Goal: Transaction & Acquisition: Book appointment/travel/reservation

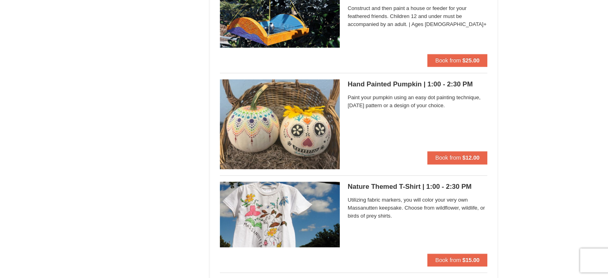
scroll to position [799, 0]
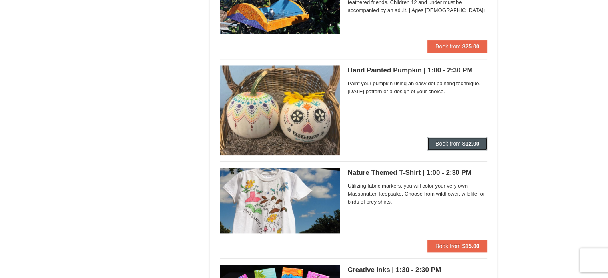
click at [448, 144] on span "Book from" at bounding box center [448, 143] width 26 height 6
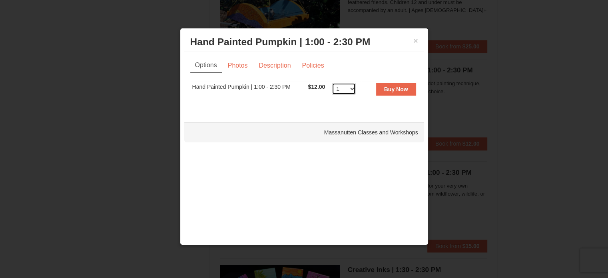
click at [352, 89] on select "1 2 3 4 5 6 7 8 9 10 11 12" at bounding box center [344, 89] width 24 height 12
select select "2"
click at [332, 83] on select "1 2 3 4 5 6 7 8 9 10 11 12" at bounding box center [344, 89] width 24 height 12
click at [283, 64] on link "Description" at bounding box center [274, 65] width 42 height 15
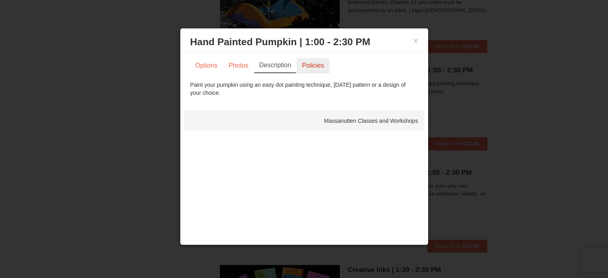
click at [304, 66] on link "Policies" at bounding box center [313, 65] width 32 height 15
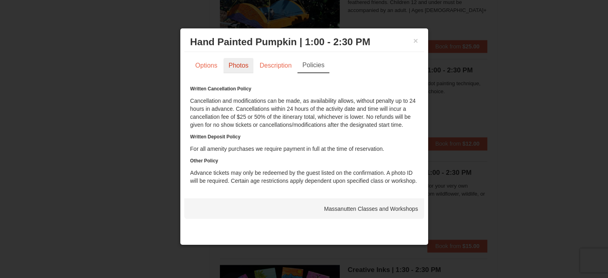
click at [236, 64] on link "Photos" at bounding box center [238, 65] width 30 height 15
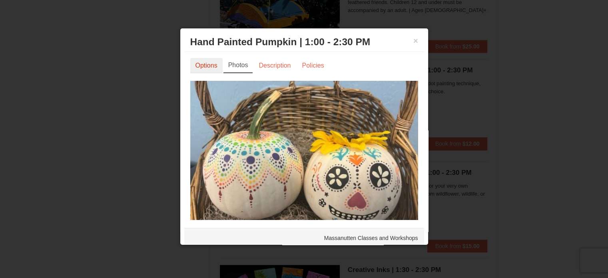
click at [212, 65] on link "Options" at bounding box center [206, 65] width 32 height 15
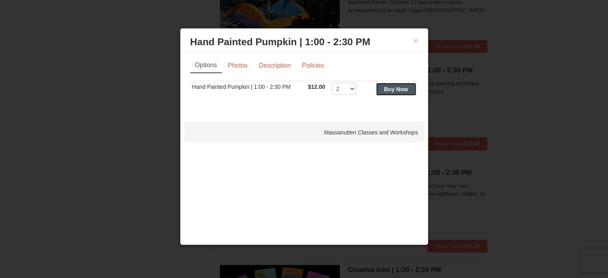
click at [404, 89] on strong "Buy Now" at bounding box center [396, 89] width 24 height 6
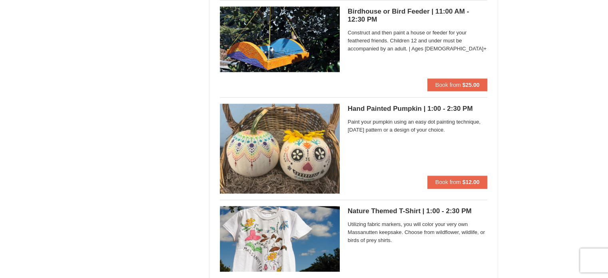
scroll to position [762, 0]
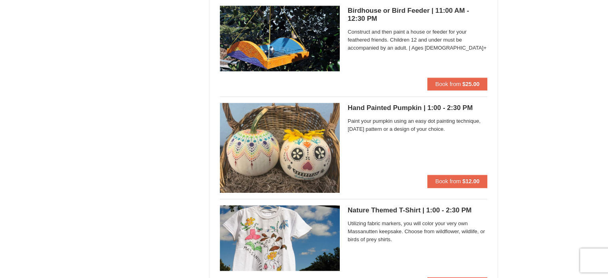
click at [414, 126] on span "Paint your pumpkin using an easy dot painting technique, Day of the Dead patter…" at bounding box center [418, 125] width 140 height 16
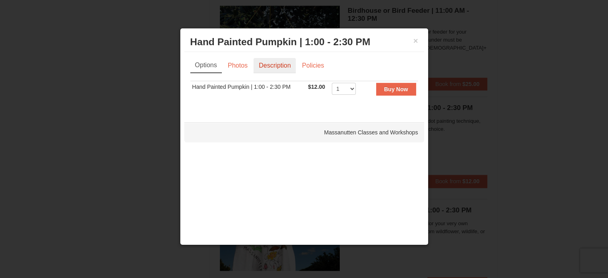
click at [266, 65] on link "Description" at bounding box center [274, 65] width 42 height 15
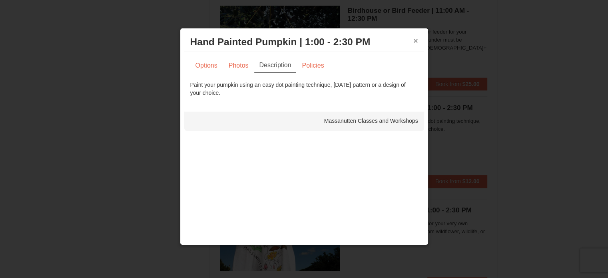
click at [414, 40] on button "×" at bounding box center [415, 41] width 5 height 8
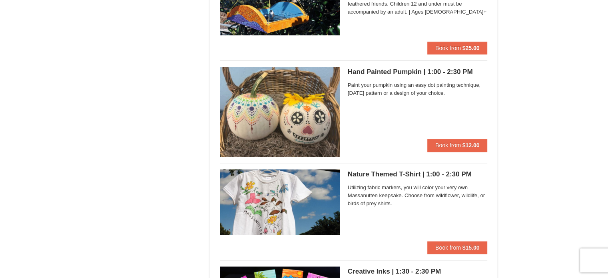
scroll to position [799, 0]
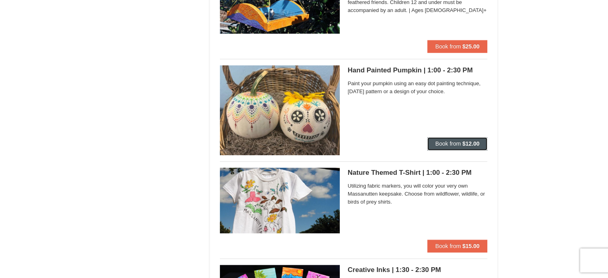
click at [443, 142] on span "Book from" at bounding box center [448, 143] width 26 height 6
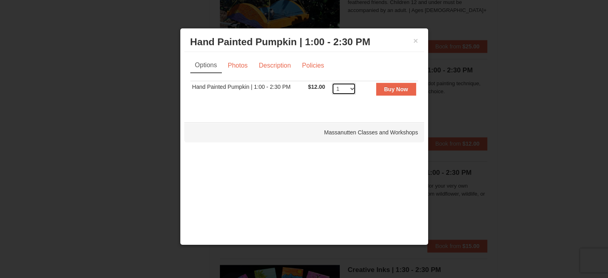
click at [353, 89] on select "1 2 3 4 5 6 7 8 9 10 11 12" at bounding box center [344, 89] width 24 height 12
select select "2"
click at [332, 83] on select "1 2 3 4 5 6 7 8 9 10 11 12" at bounding box center [344, 89] width 24 height 12
click at [383, 88] on button "Buy Now" at bounding box center [396, 89] width 40 height 13
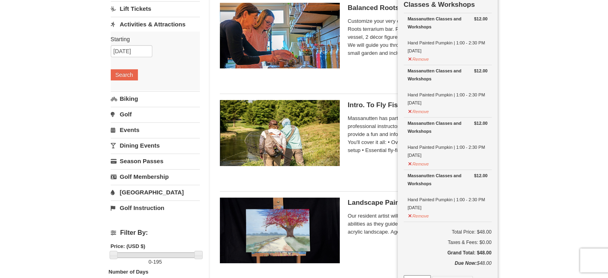
scroll to position [82, 0]
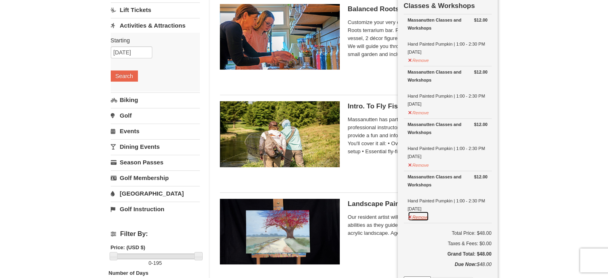
click at [424, 217] on button "Remove" at bounding box center [419, 216] width 22 height 10
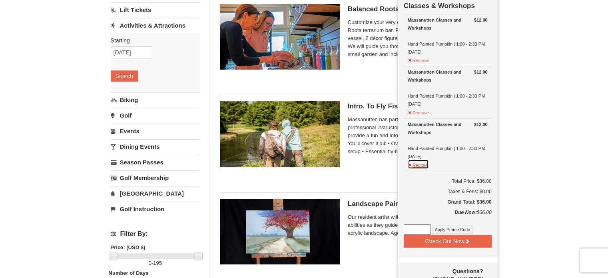
click at [421, 163] on button "Remove" at bounding box center [419, 164] width 22 height 10
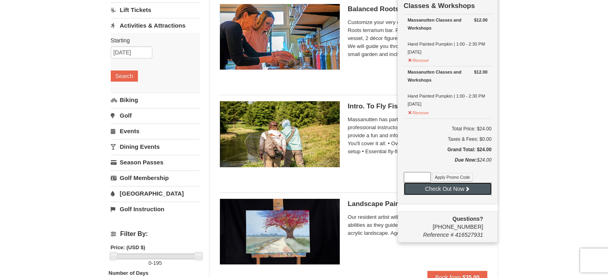
click at [420, 189] on button "Check Out Now" at bounding box center [448, 188] width 88 height 13
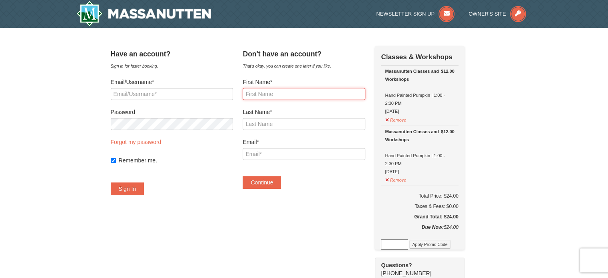
click at [264, 94] on input "First Name*" at bounding box center [304, 94] width 122 height 12
type input "Wanda"
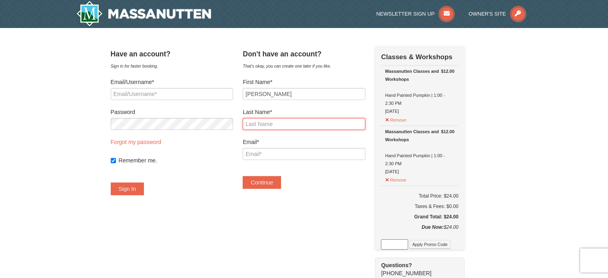
click at [261, 124] on input "Last Name*" at bounding box center [304, 124] width 122 height 12
click at [260, 123] on input "PAtrick" at bounding box center [304, 124] width 122 height 12
type input "Patrick"
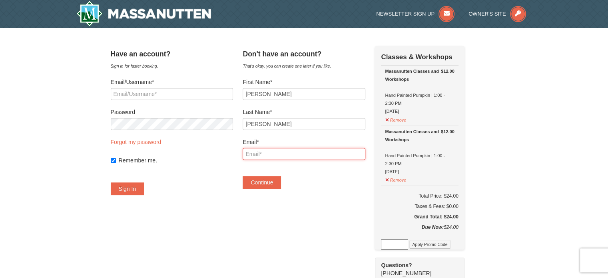
click at [271, 155] on input "Email*" at bounding box center [304, 154] width 122 height 12
type input "[PERSON_NAME][EMAIL_ADDRESS][PERSON_NAME][DOMAIN_NAME]"
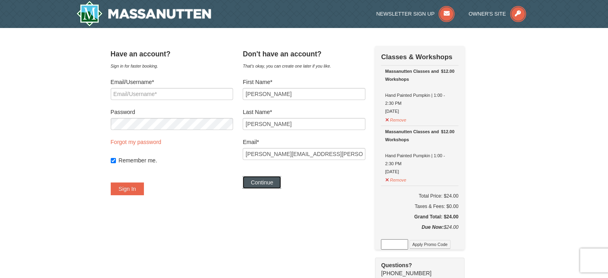
click at [280, 184] on button "Continue" at bounding box center [262, 182] width 38 height 13
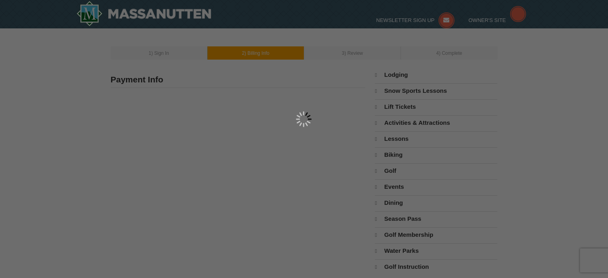
type input "[PERSON_NAME]"
type input "[PERSON_NAME][EMAIL_ADDRESS][PERSON_NAME][DOMAIN_NAME]"
select select "10"
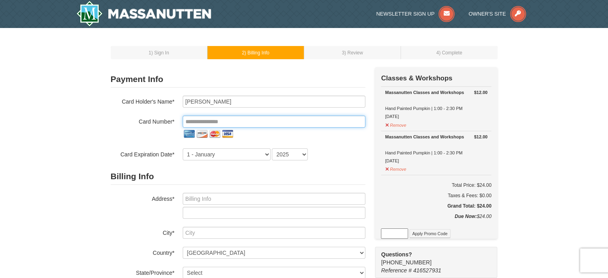
click at [247, 123] on input "tel" at bounding box center [274, 122] width 183 height 12
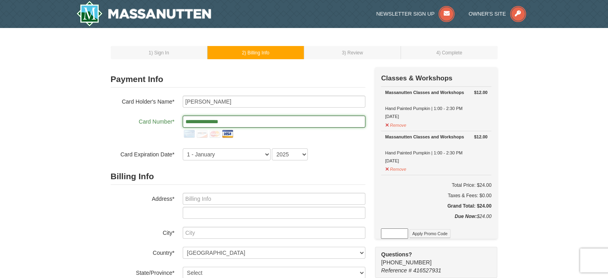
type input "**********"
click at [263, 157] on select "1 - January 2 - February 3 - March 4 - April 5 - May 6 - June 7 - July 8 - Augu…" at bounding box center [227, 154] width 88 height 12
select select "6"
click at [183, 148] on select "1 - January 2 - February 3 - March 4 - April 5 - May 6 - June 7 - July 8 - Augu…" at bounding box center [227, 154] width 88 height 12
click at [303, 153] on select "2025 2026 2027 2028 2029 2030 2031 2032 2033 2034" at bounding box center [290, 154] width 36 height 12
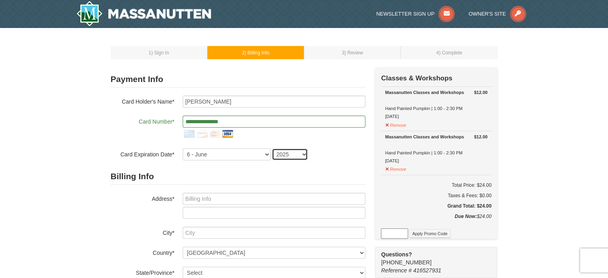
select select "2029"
click at [272, 148] on select "2025 2026 2027 2028 2029 2030 2031 2032 2033 2034" at bounding box center [290, 154] width 36 height 12
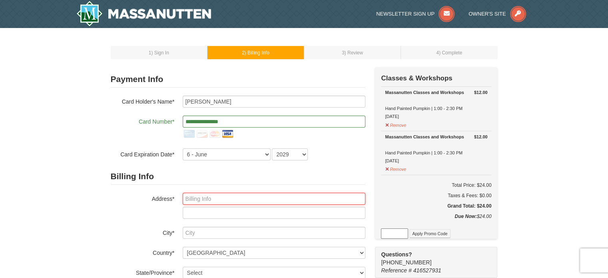
click at [233, 200] on input "text" at bounding box center [274, 199] width 183 height 12
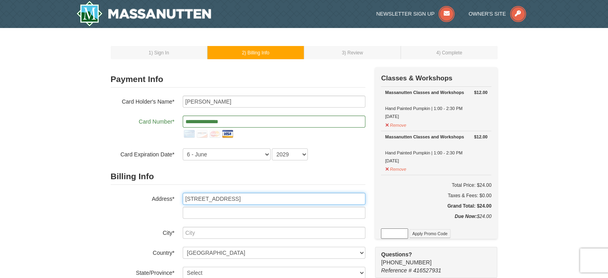
type input "19475 Horseshoe Ct"
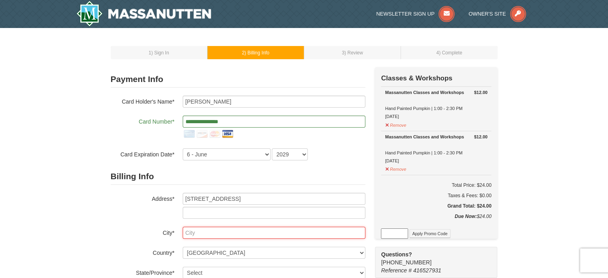
click at [203, 232] on input "text" at bounding box center [274, 233] width 183 height 12
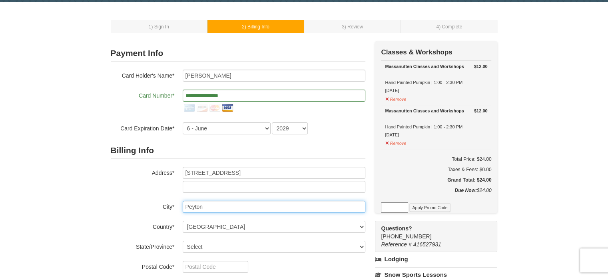
scroll to position [40, 0]
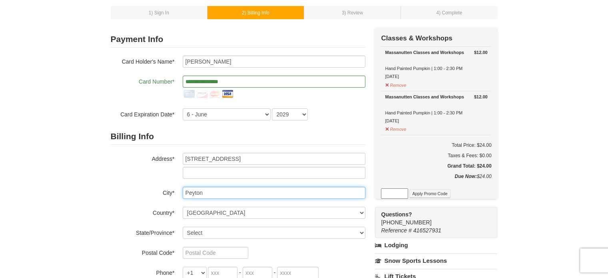
type input "Peyton"
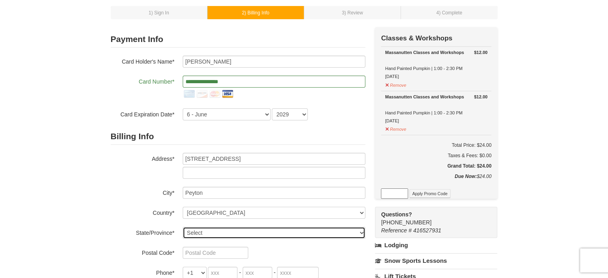
click at [361, 231] on select "Select Alabama Alaska American Samoa Arizona Arkansas California Colorado Conne…" at bounding box center [274, 233] width 183 height 12
select select "CO"
click at [183, 227] on select "Select Alabama Alaska American Samoa Arizona Arkansas California Colorado Conne…" at bounding box center [274, 233] width 183 height 12
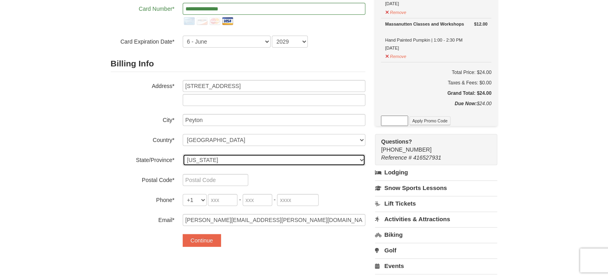
scroll to position [120, 0]
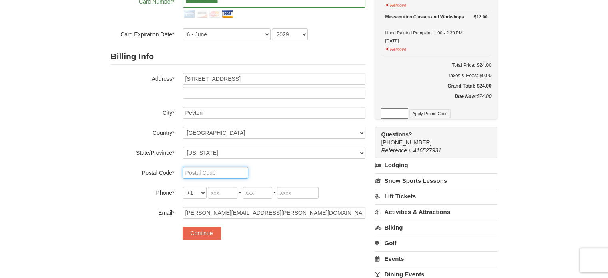
click at [213, 169] on input "text" at bounding box center [216, 173] width 66 height 12
type input "80831"
click at [215, 194] on input "tel" at bounding box center [223, 193] width 30 height 12
type input "719"
click at [251, 193] on input "tel" at bounding box center [258, 193] width 30 height 12
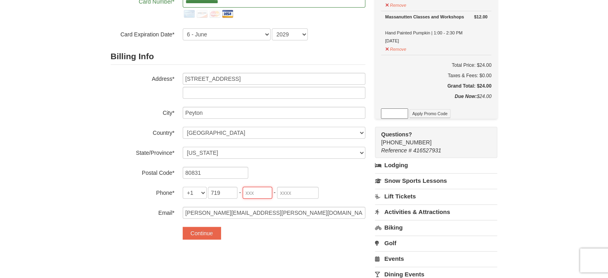
type input "4"
type input "659"
click at [289, 192] on input "tel" at bounding box center [298, 193] width 42 height 12
type input "7165"
click at [203, 234] on button "Continue" at bounding box center [202, 233] width 38 height 13
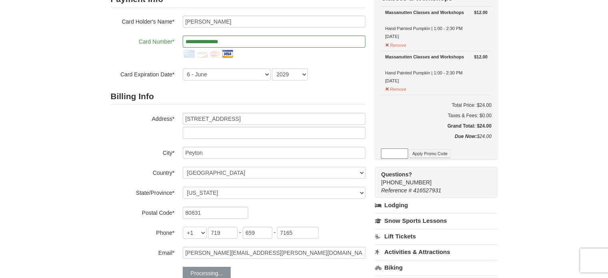
scroll to position [80, 0]
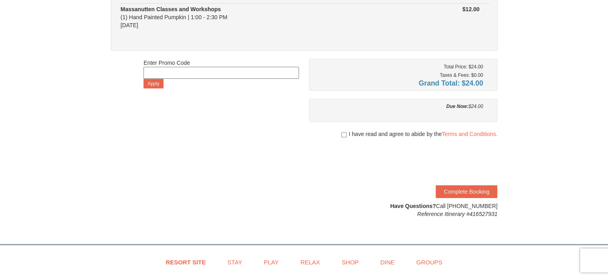
scroll to position [160, 0]
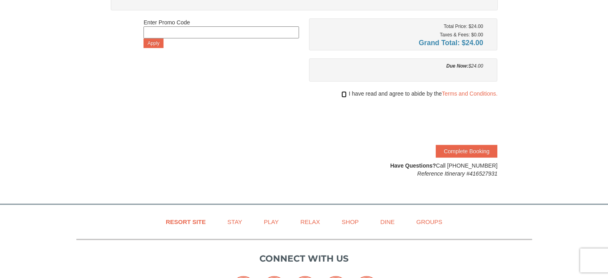
click at [343, 93] on input "checkbox" at bounding box center [343, 94] width 5 height 6
checkbox input "true"
click at [455, 92] on link "Terms and Conditions." at bounding box center [470, 93] width 56 height 6
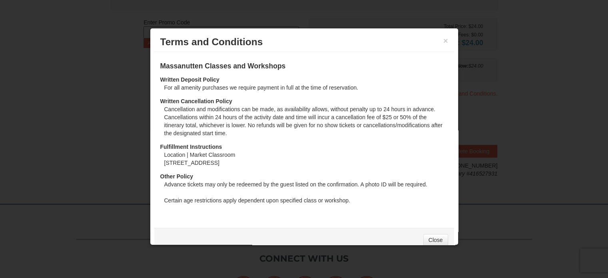
scroll to position [11, 0]
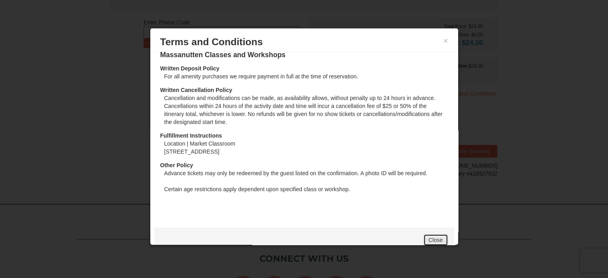
click at [427, 239] on link "Close" at bounding box center [435, 240] width 25 height 12
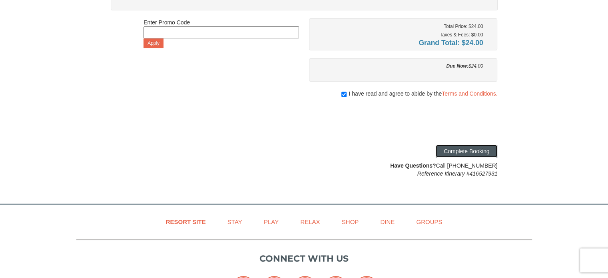
click at [469, 152] on button "Complete Booking" at bounding box center [467, 151] width 62 height 13
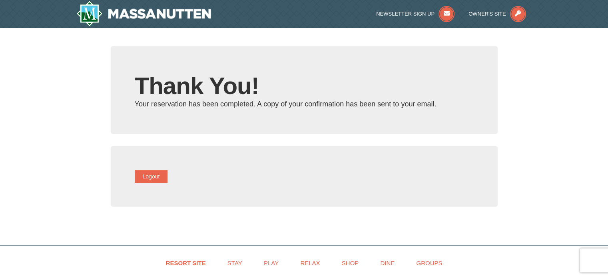
type input "[PERSON_NAME][EMAIL_ADDRESS][PERSON_NAME][DOMAIN_NAME]"
